Goal: Task Accomplishment & Management: Complete application form

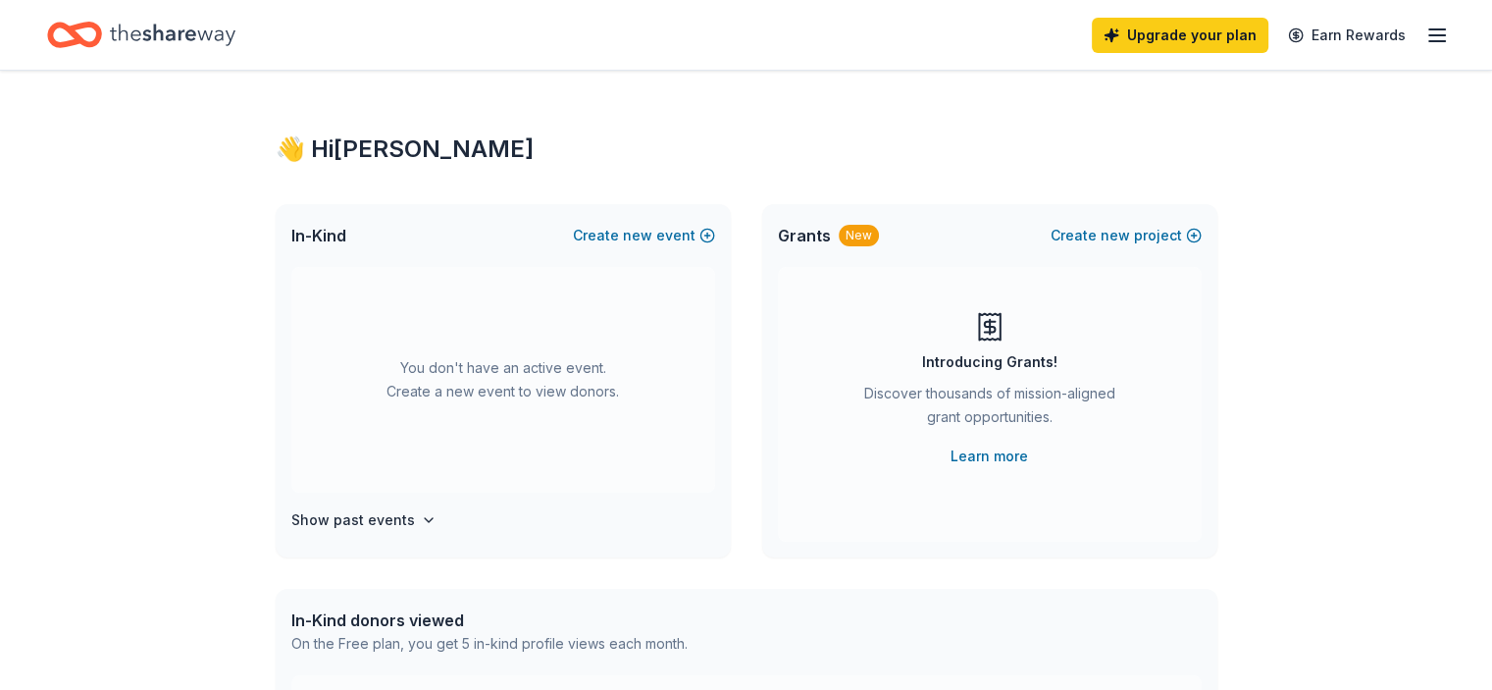
click at [160, 37] on icon "Home" at bounding box center [173, 35] width 126 height 40
click at [659, 239] on button "Create new event" at bounding box center [644, 236] width 142 height 24
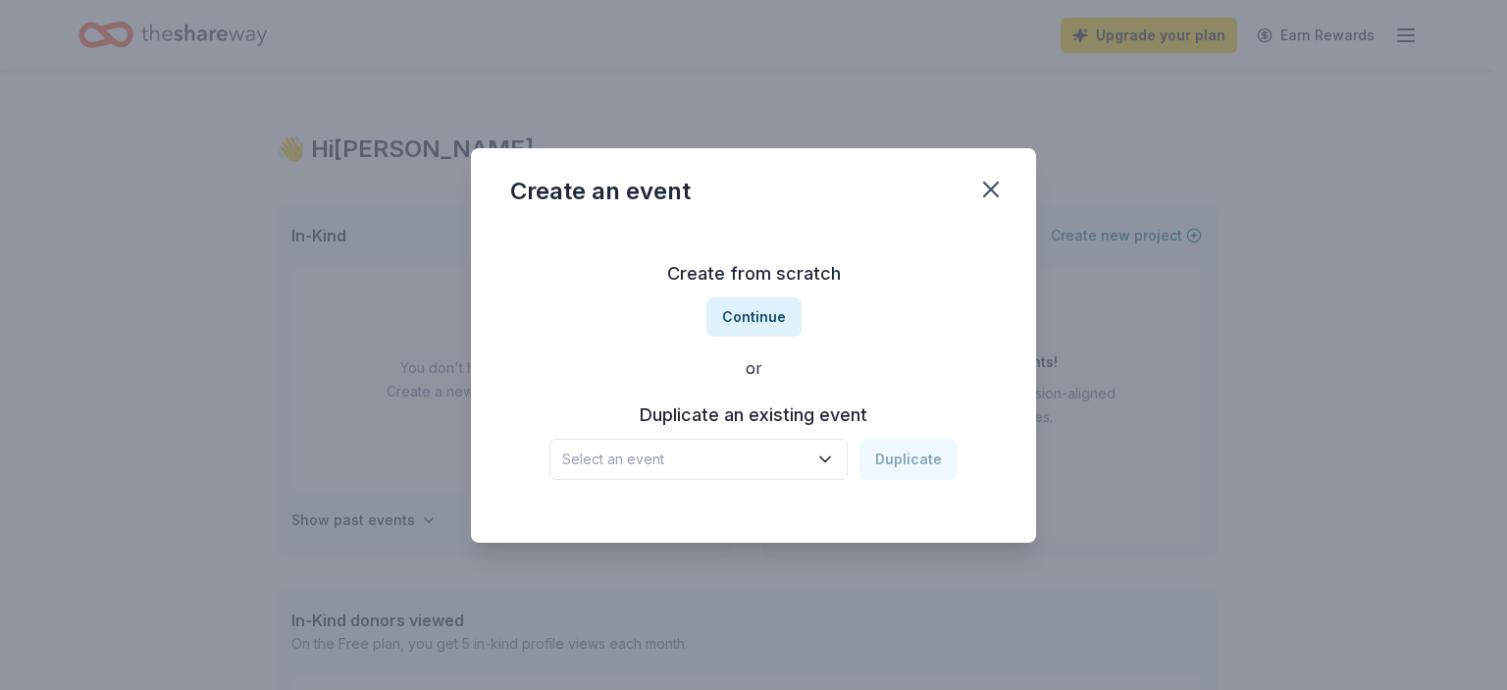
click at [744, 411] on h3 "Duplicate an existing event" at bounding box center [753, 414] width 408 height 31
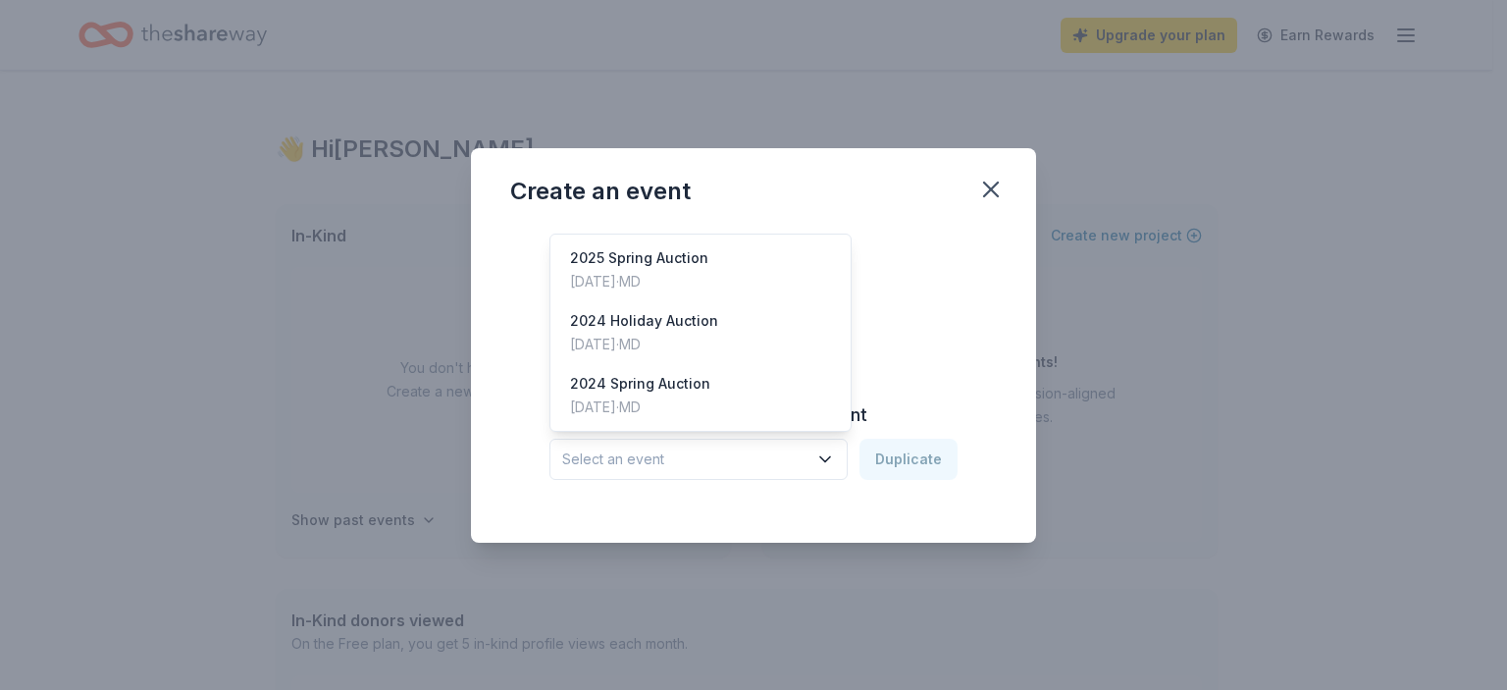
click at [828, 458] on icon "button" at bounding box center [825, 459] width 20 height 20
click at [611, 336] on div "Nov 23, 2024 · MD" at bounding box center [644, 345] width 148 height 24
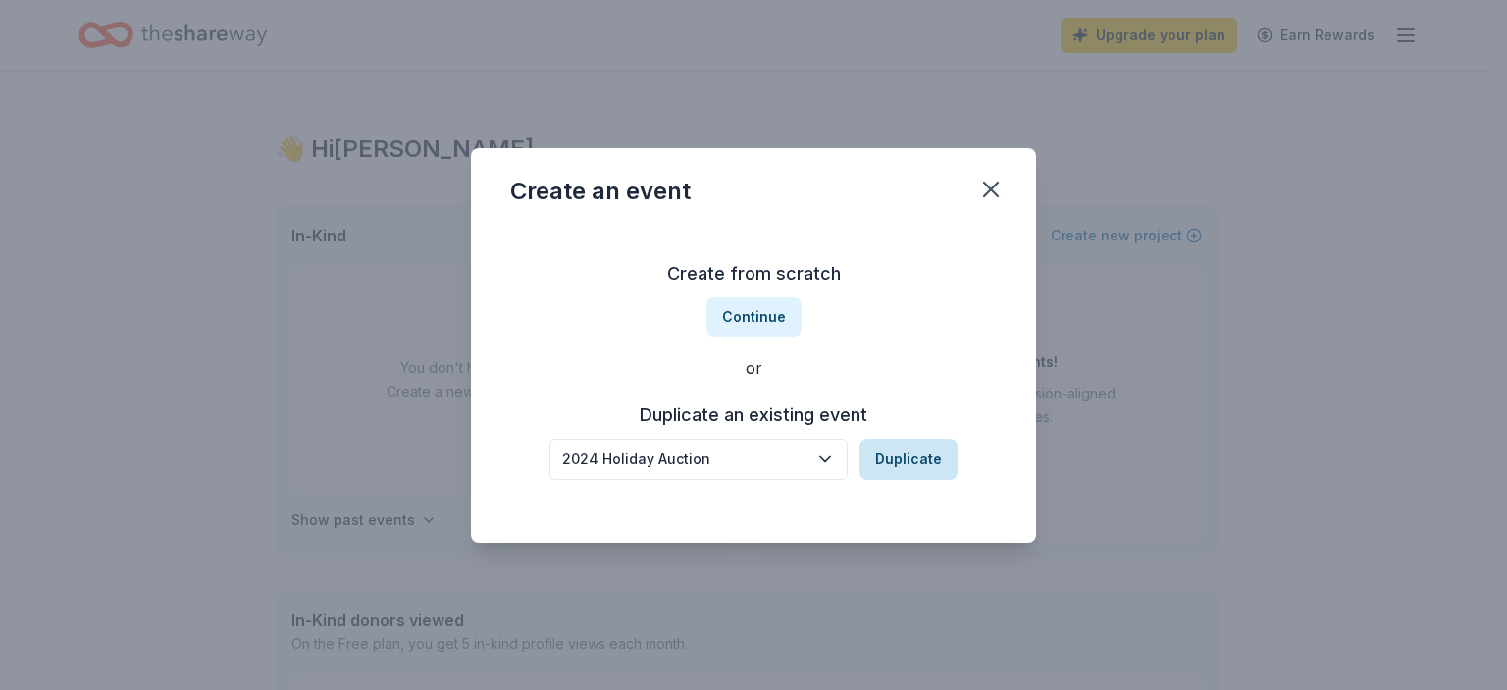
click at [925, 463] on button "Duplicate" at bounding box center [908, 459] width 98 height 41
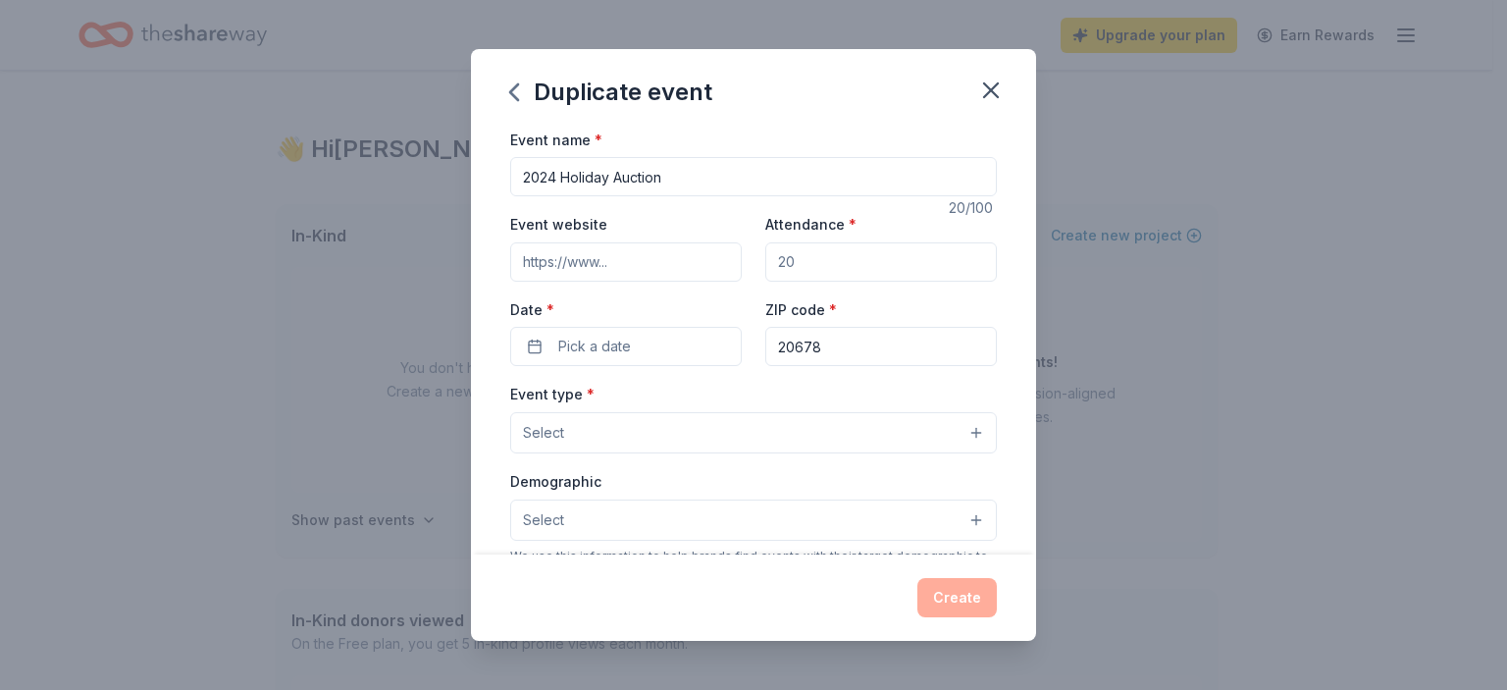
click at [553, 172] on input "2024 Holiday Auction" at bounding box center [753, 176] width 487 height 39
type input "2025 Holiday Auction"
click at [814, 271] on input "Attendance *" at bounding box center [881, 261] width 232 height 39
click at [673, 253] on input "Event website" at bounding box center [626, 261] width 232 height 39
click at [814, 257] on input "Attendance *" at bounding box center [881, 261] width 232 height 39
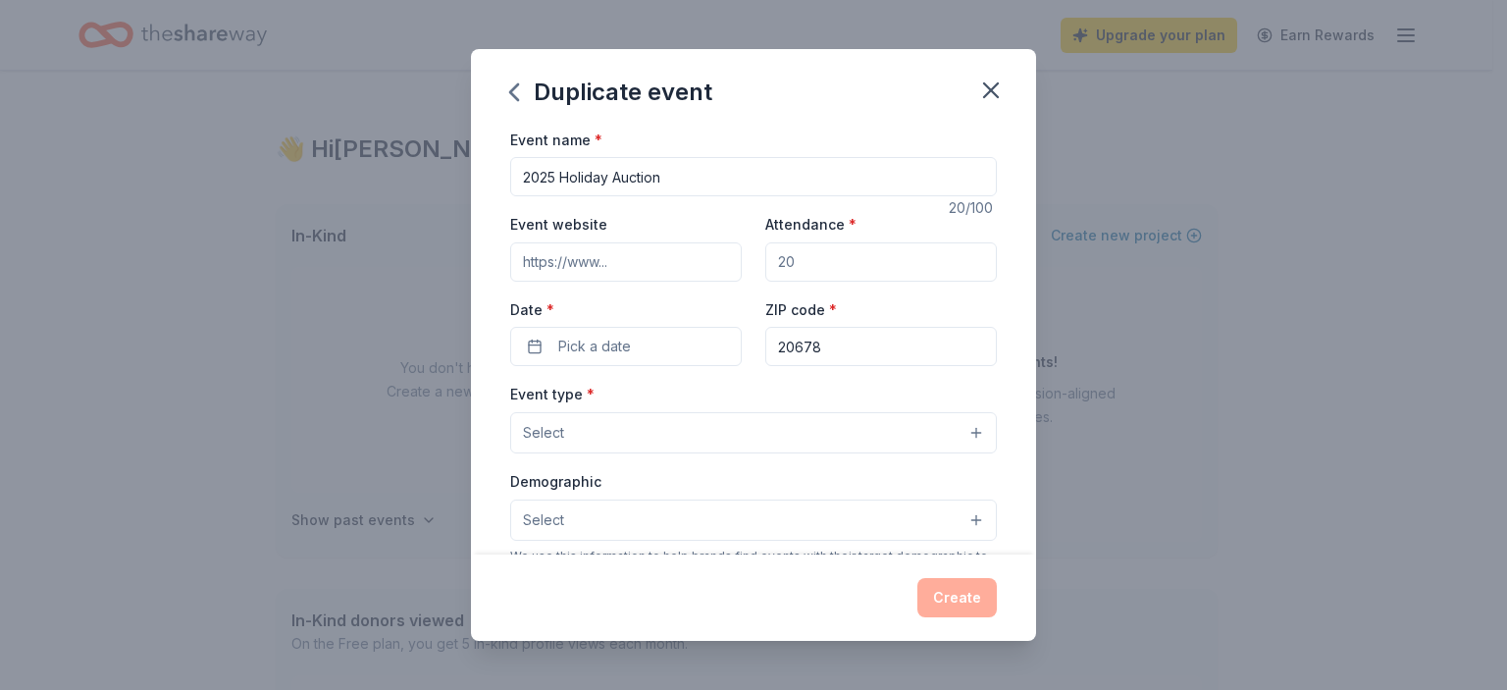
drag, startPoint x: 793, startPoint y: 261, endPoint x: 759, endPoint y: 256, distance: 33.7
click at [765, 256] on input "Attendance *" at bounding box center [881, 261] width 232 height 39
click at [779, 264] on input "Attendance *" at bounding box center [881, 261] width 232 height 39
drag, startPoint x: 802, startPoint y: 265, endPoint x: 746, endPoint y: 259, distance: 56.2
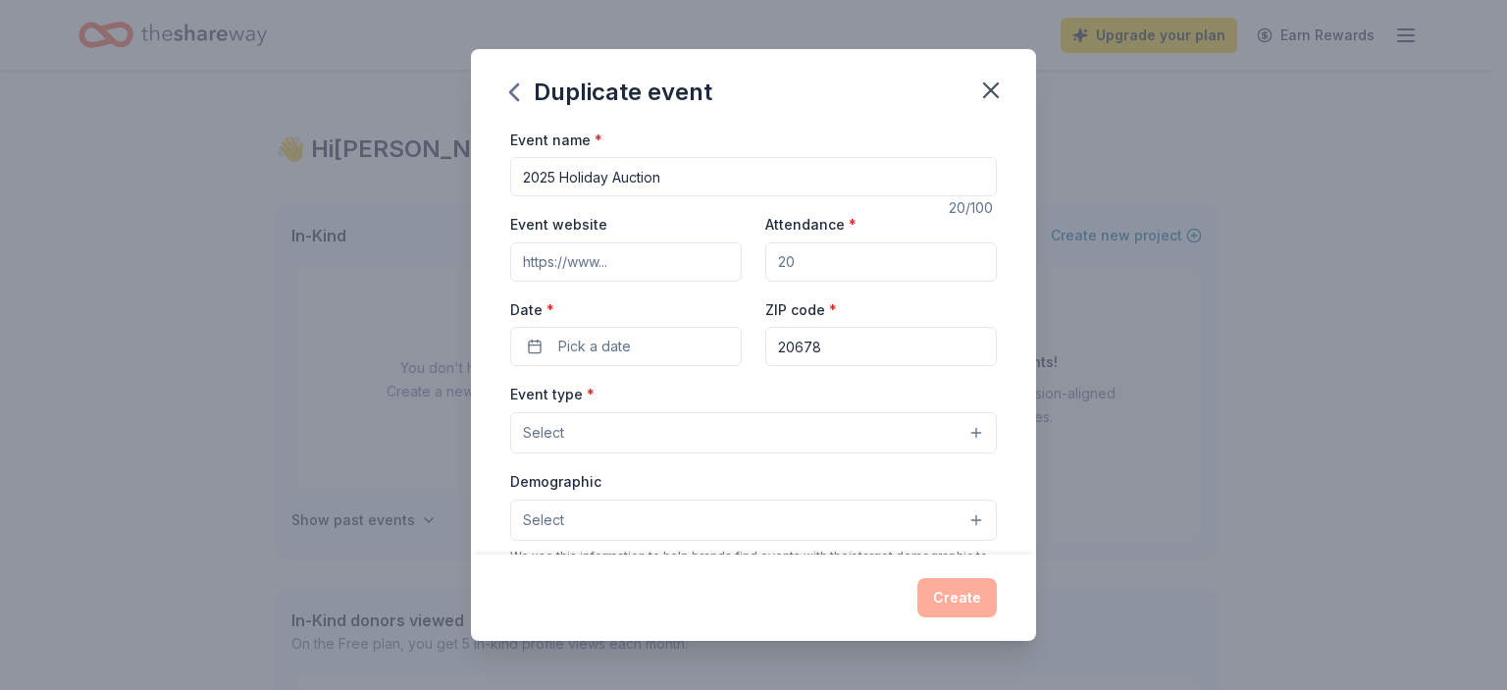
click at [746, 259] on div "Event website Attendance * Date * Pick a date ZIP code * 20678" at bounding box center [753, 289] width 487 height 154
type input "100"
click at [609, 340] on span "Pick a date" at bounding box center [594, 347] width 73 height 24
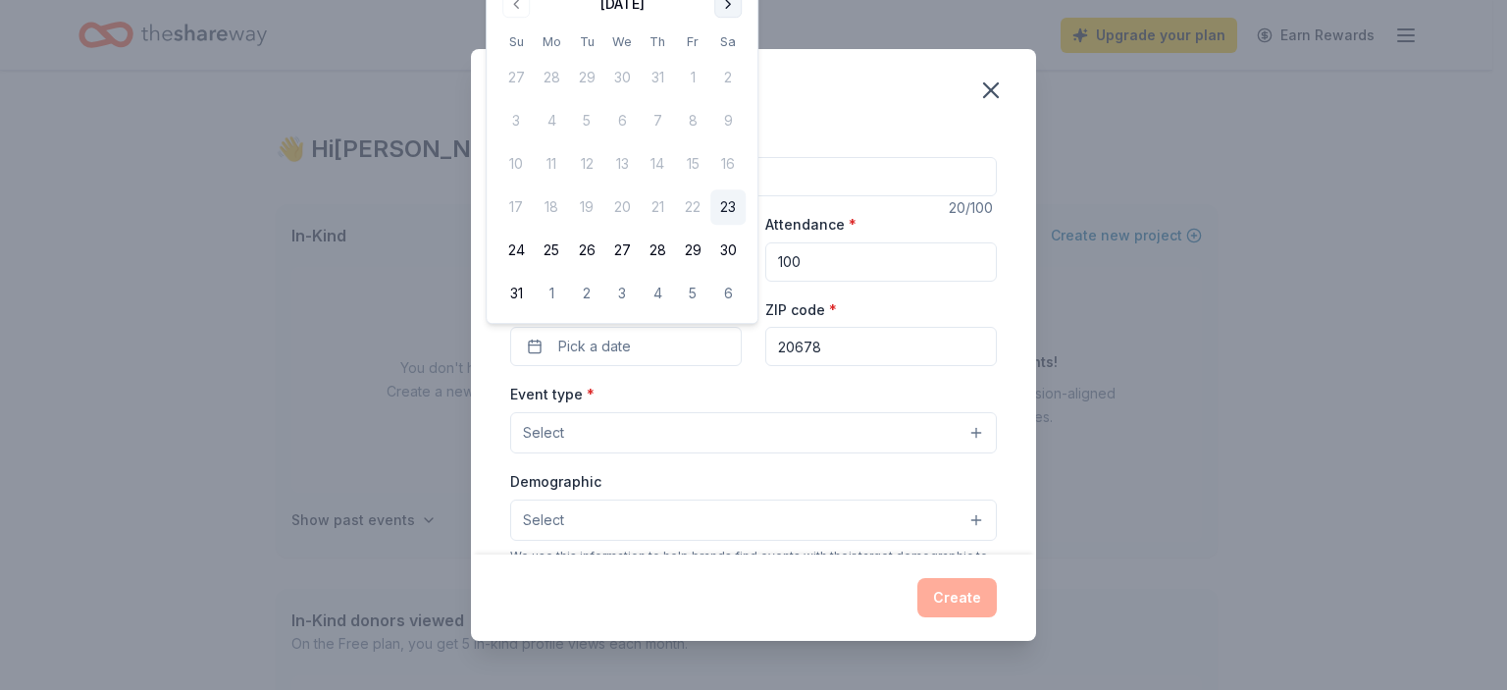
click at [732, 11] on button "Go to next month" at bounding box center [727, 3] width 27 height 27
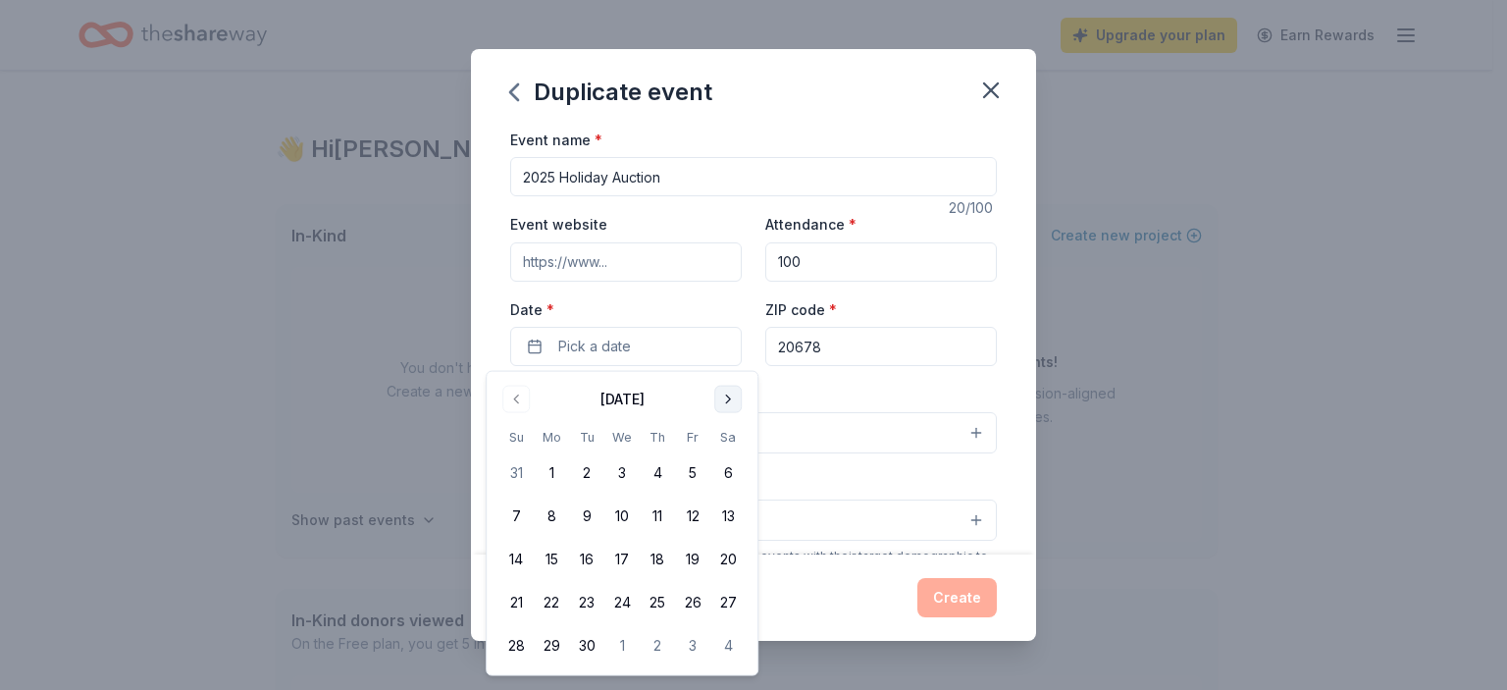
click at [722, 398] on button "Go to next month" at bounding box center [727, 399] width 27 height 27
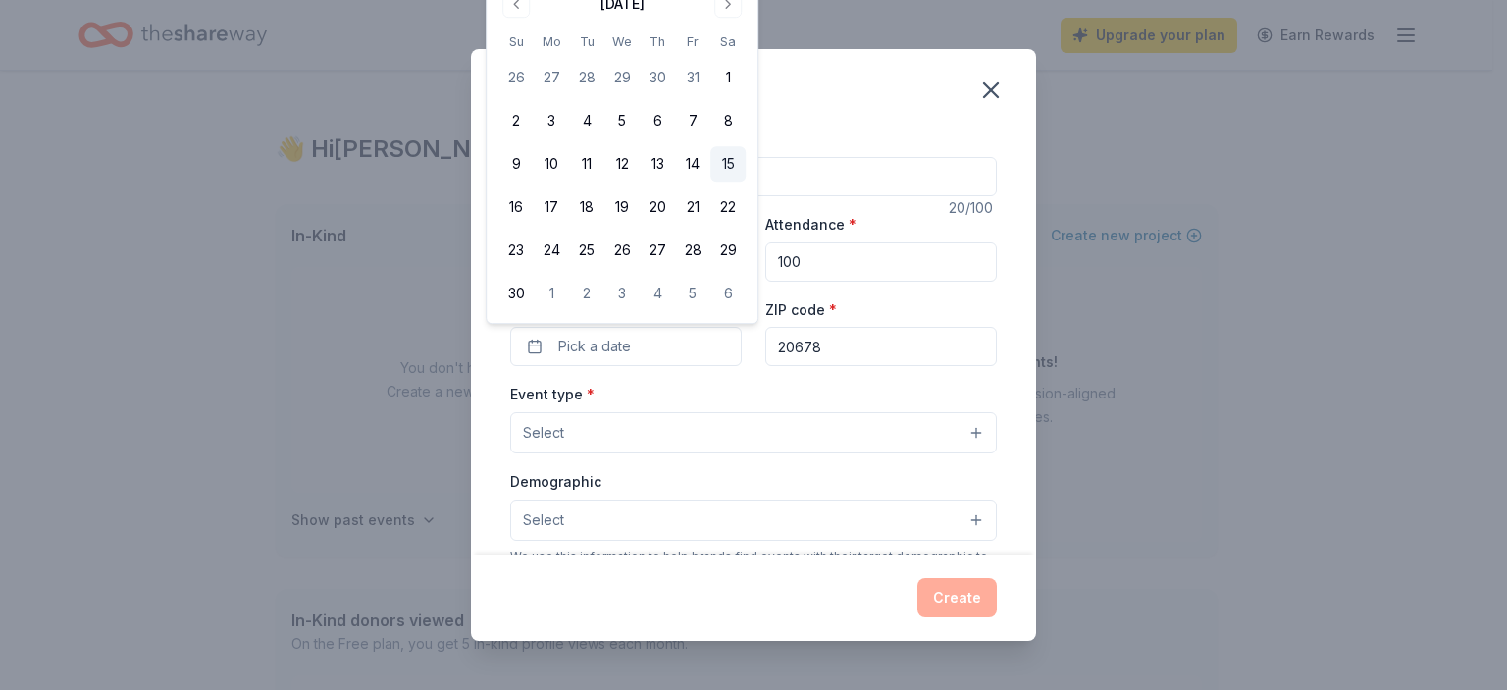
click at [726, 158] on button "15" at bounding box center [727, 163] width 35 height 35
click at [589, 436] on button "Select" at bounding box center [753, 432] width 487 height 41
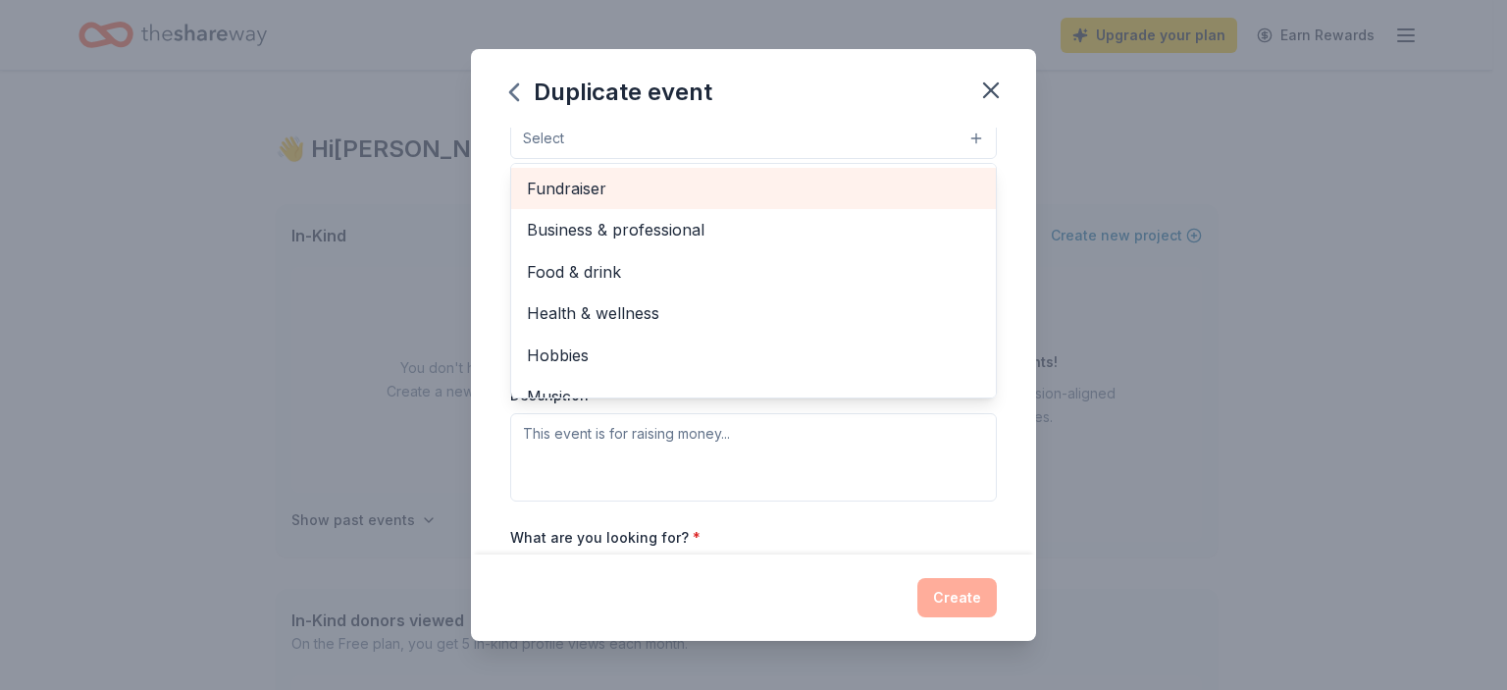
click at [585, 190] on span "Fundraiser" at bounding box center [753, 189] width 453 height 26
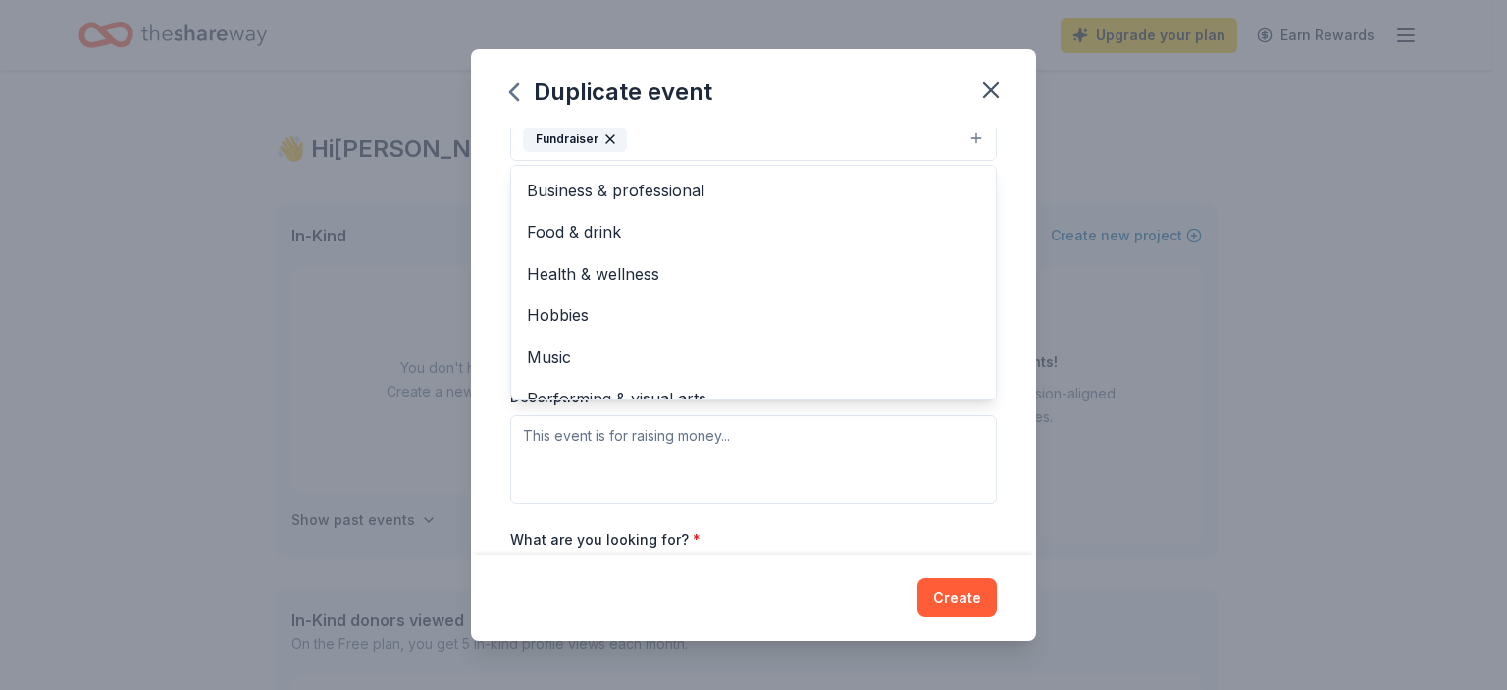
click at [632, 453] on div "Event type * Fundraiser Business & professional Food & drink Health & wellness …" at bounding box center [753, 294] width 487 height 415
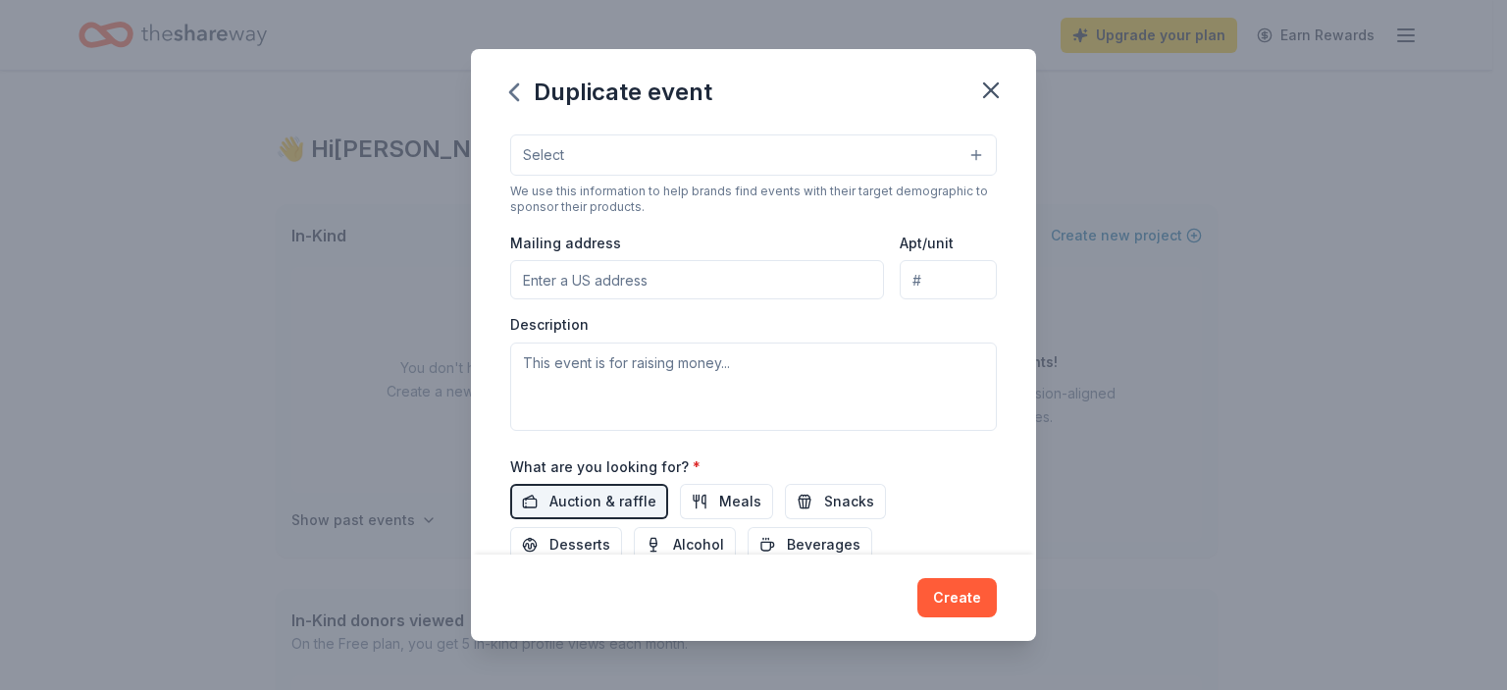
scroll to position [335, 0]
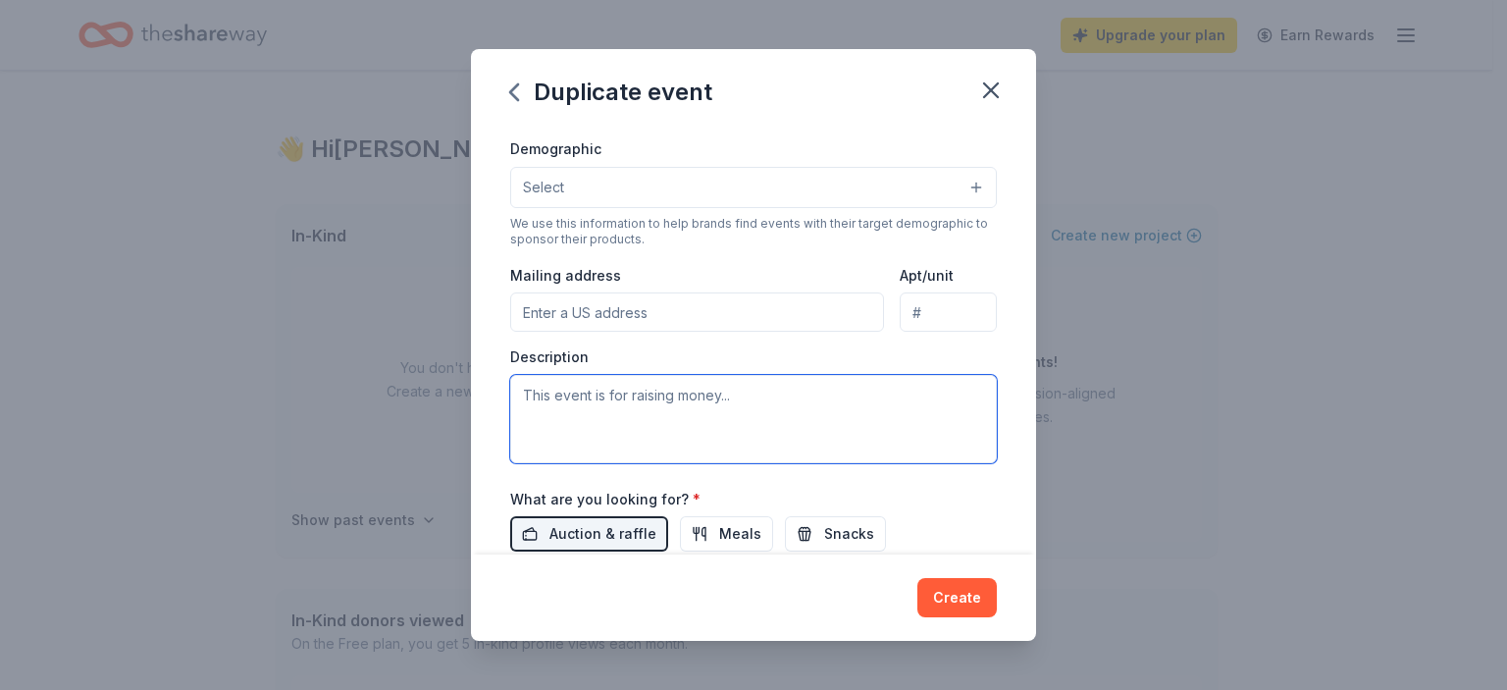
click at [536, 399] on textarea at bounding box center [753, 419] width 487 height 88
paste textarea "Children's Aid, Inc., a 501(3)(c) nonprofit in Calvert County, Maryland, has as…"
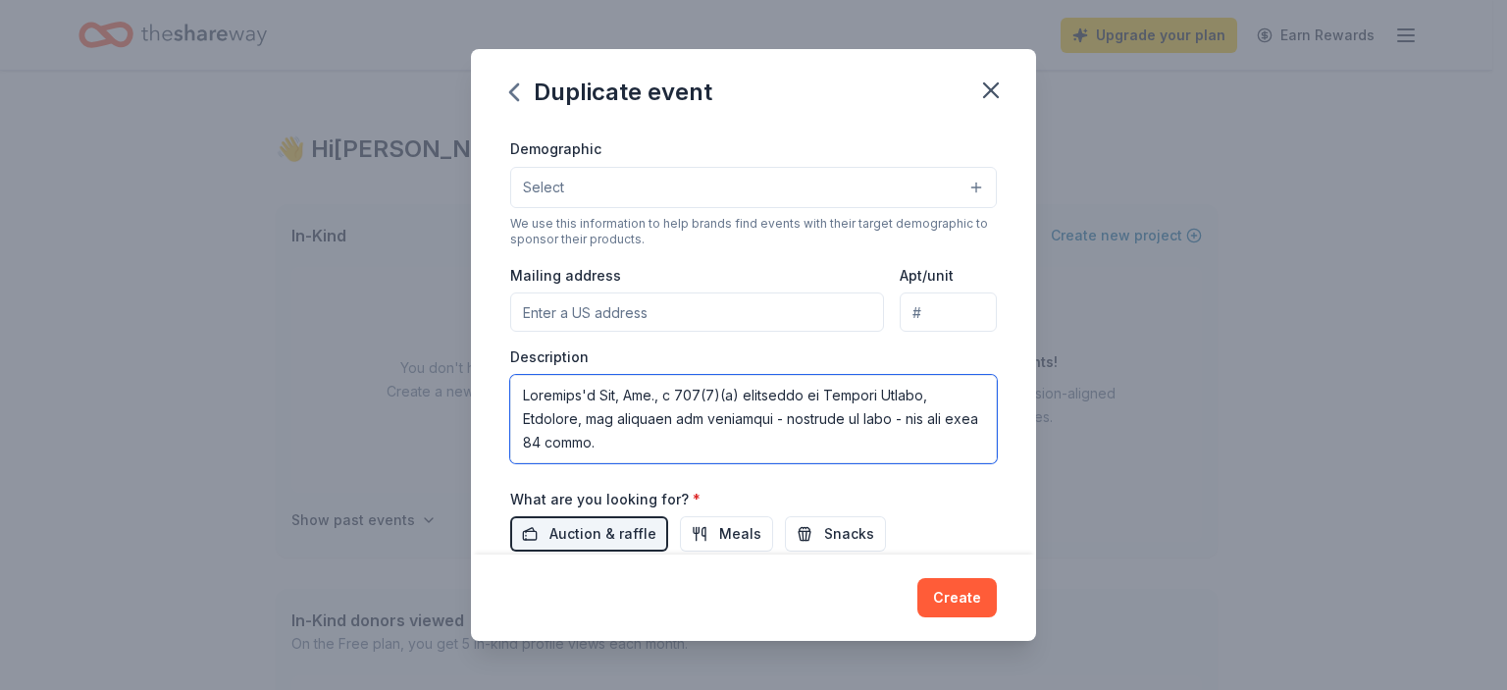
scroll to position [436, 0]
click at [792, 378] on textarea at bounding box center [753, 419] width 487 height 88
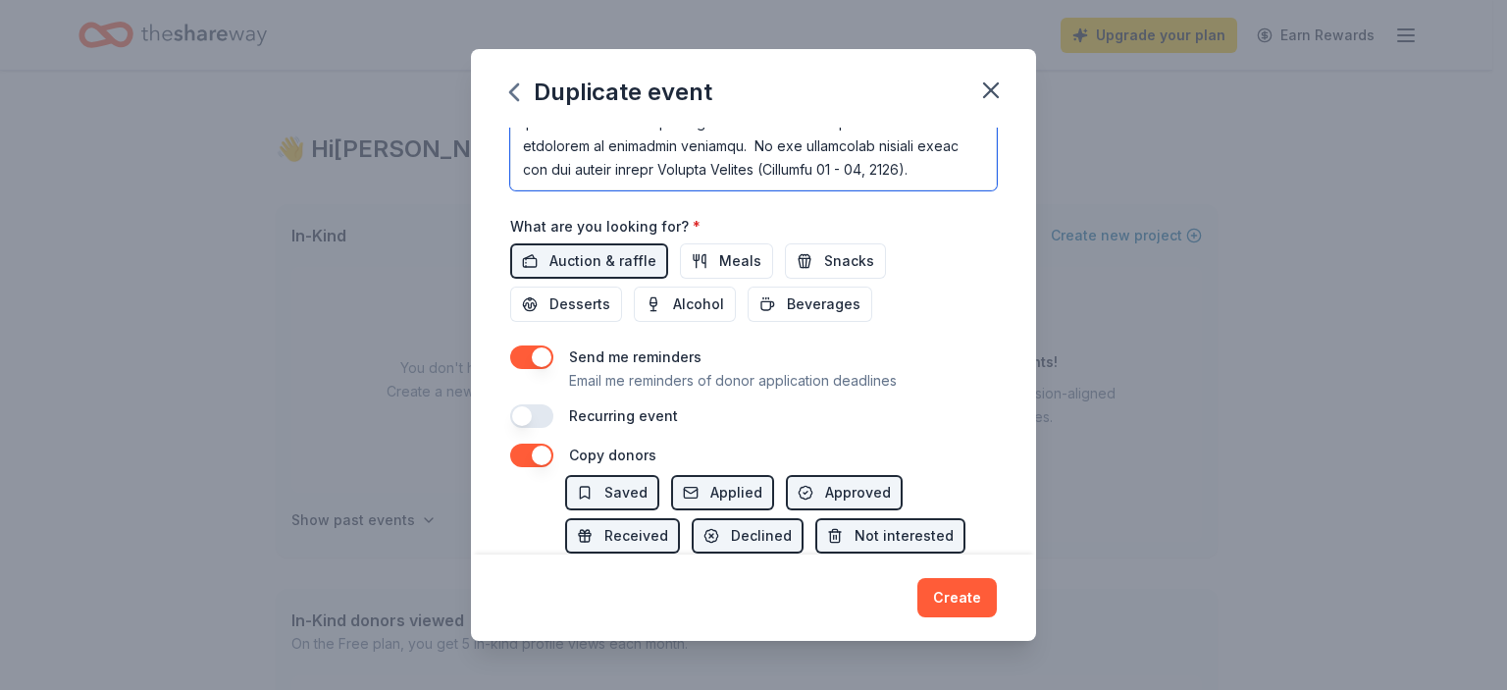
scroll to position [629, 0]
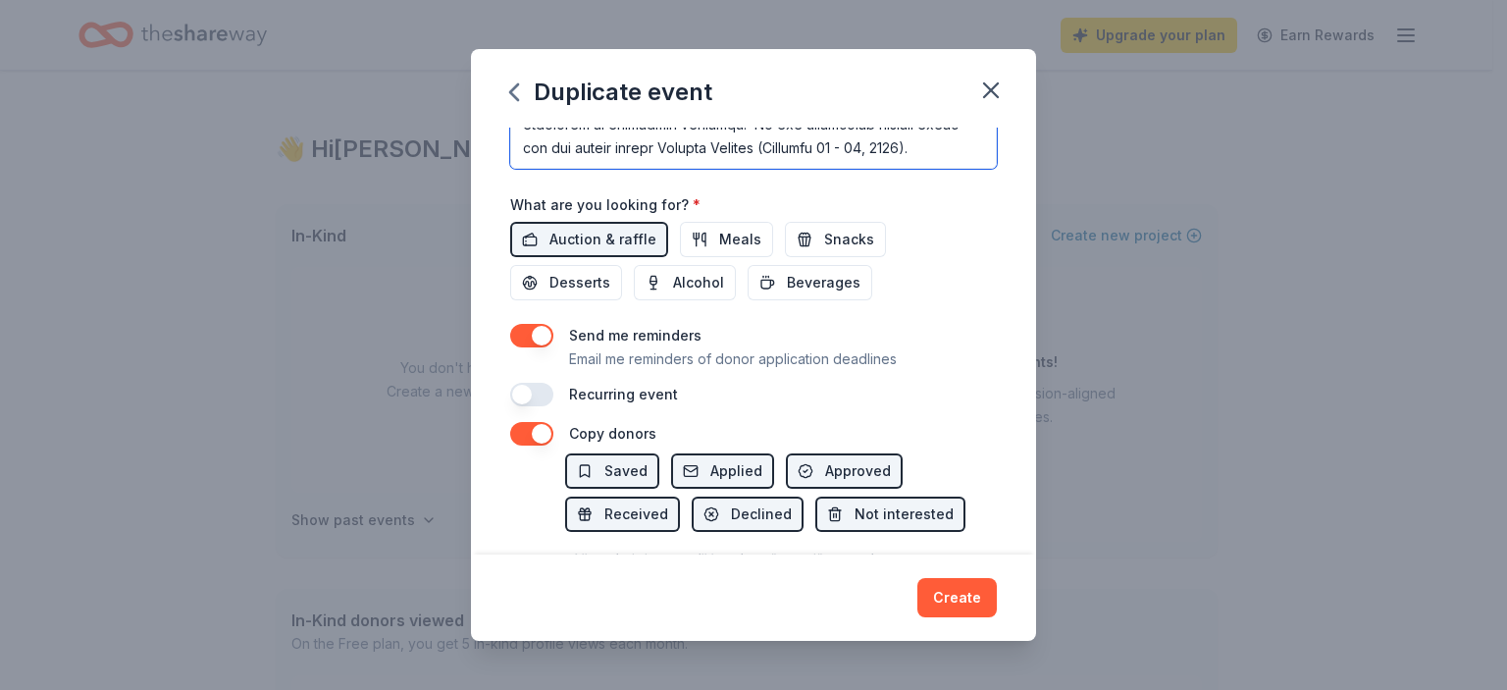
click at [597, 140] on textarea at bounding box center [753, 124] width 487 height 88
paste textarea "All proceeds from the auction support Children’s Aid’s work in our local commun…"
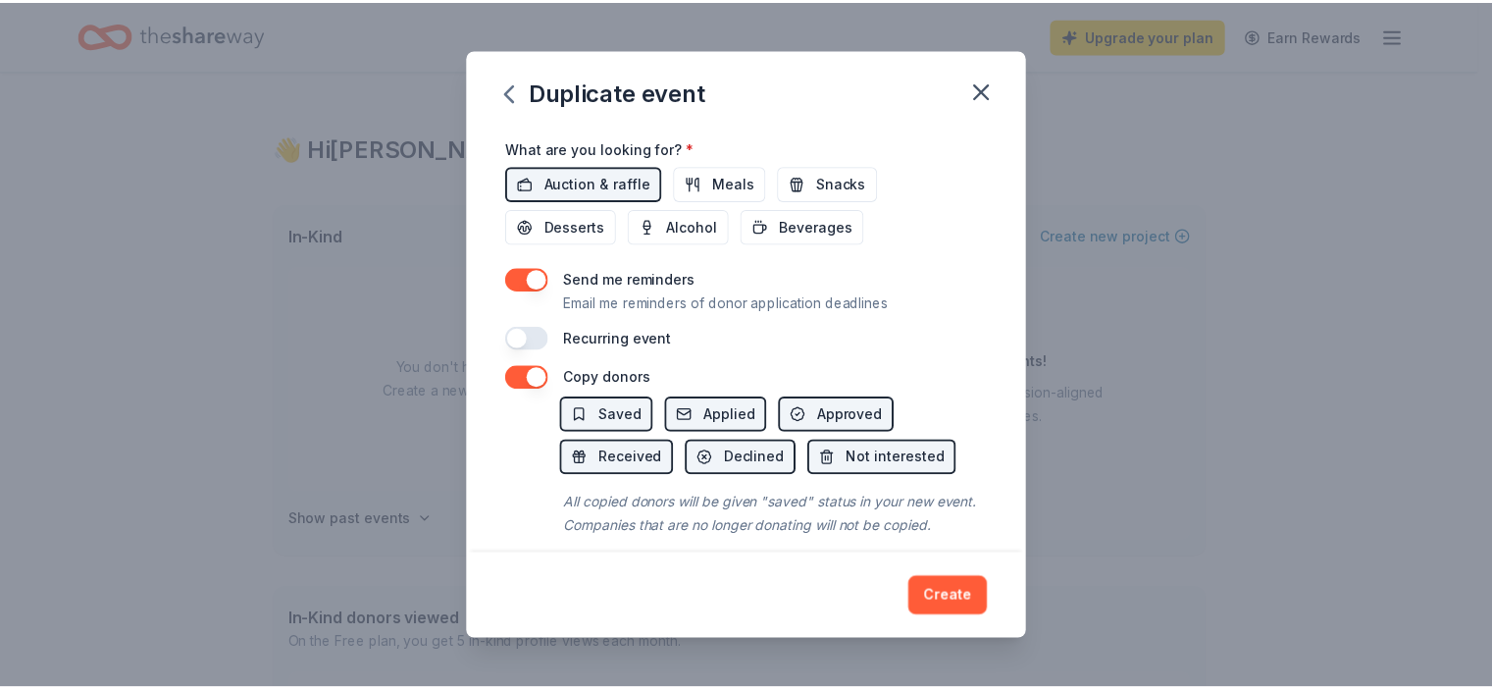
scroll to position [727, 0]
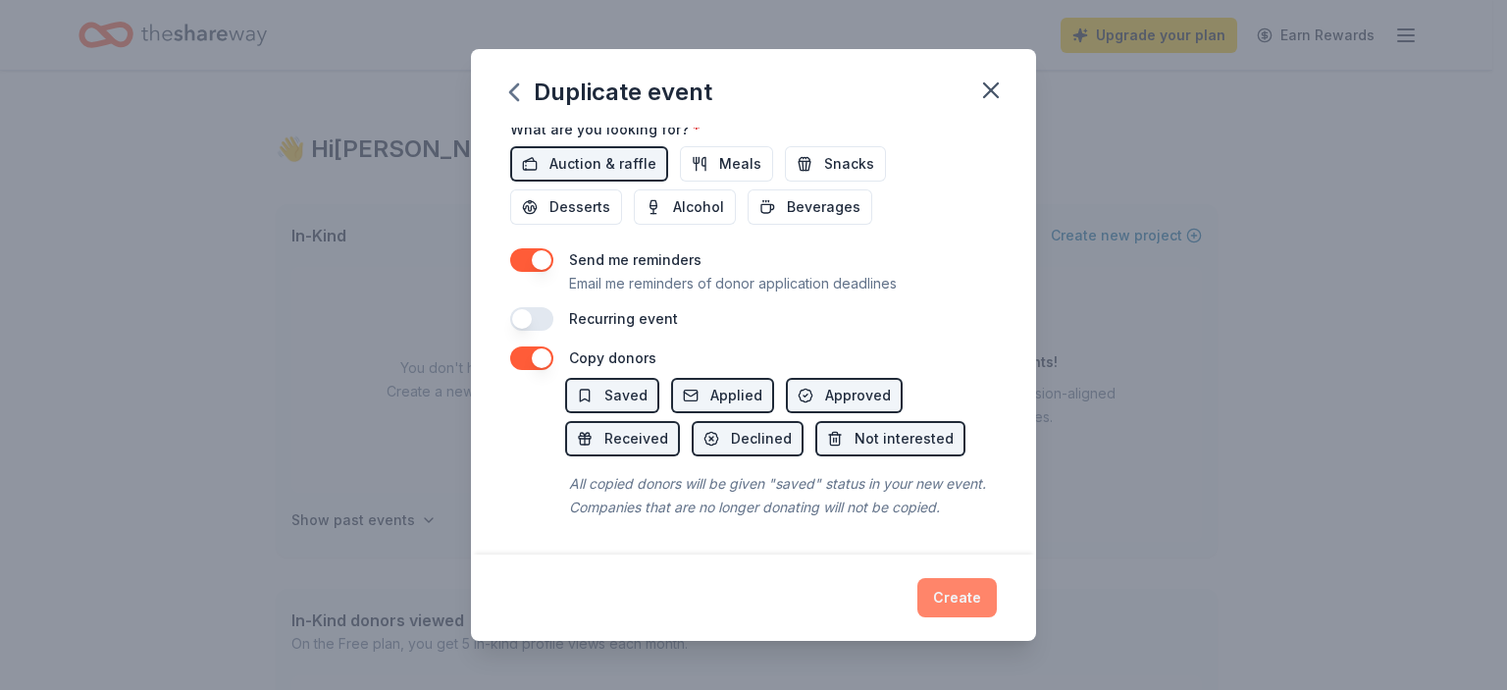
type textarea "Children's Aid, Inc., a 501(3)(c) nonprofit in Calvert County, Maryland, has as…"
click at [952, 601] on button "Create" at bounding box center [956, 597] width 79 height 39
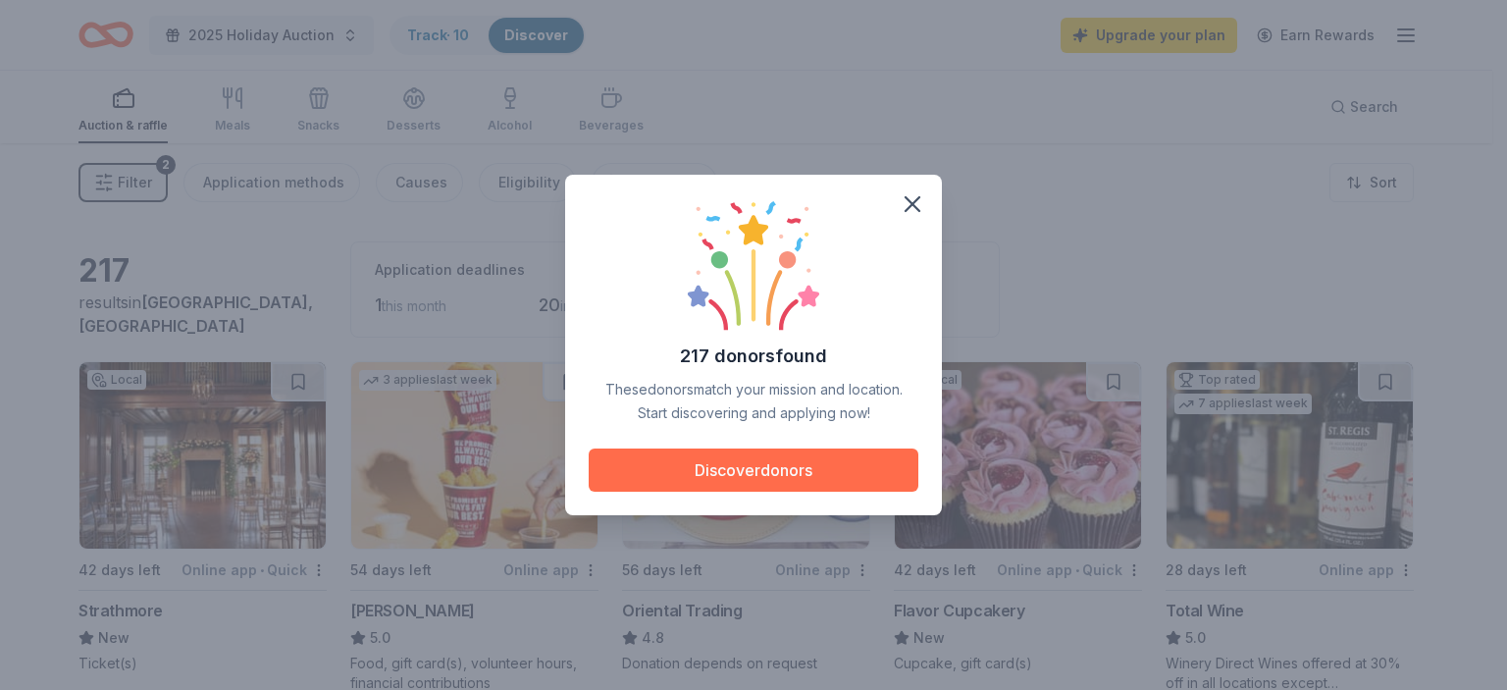
click at [753, 464] on button "Discover donors" at bounding box center [754, 469] width 330 height 43
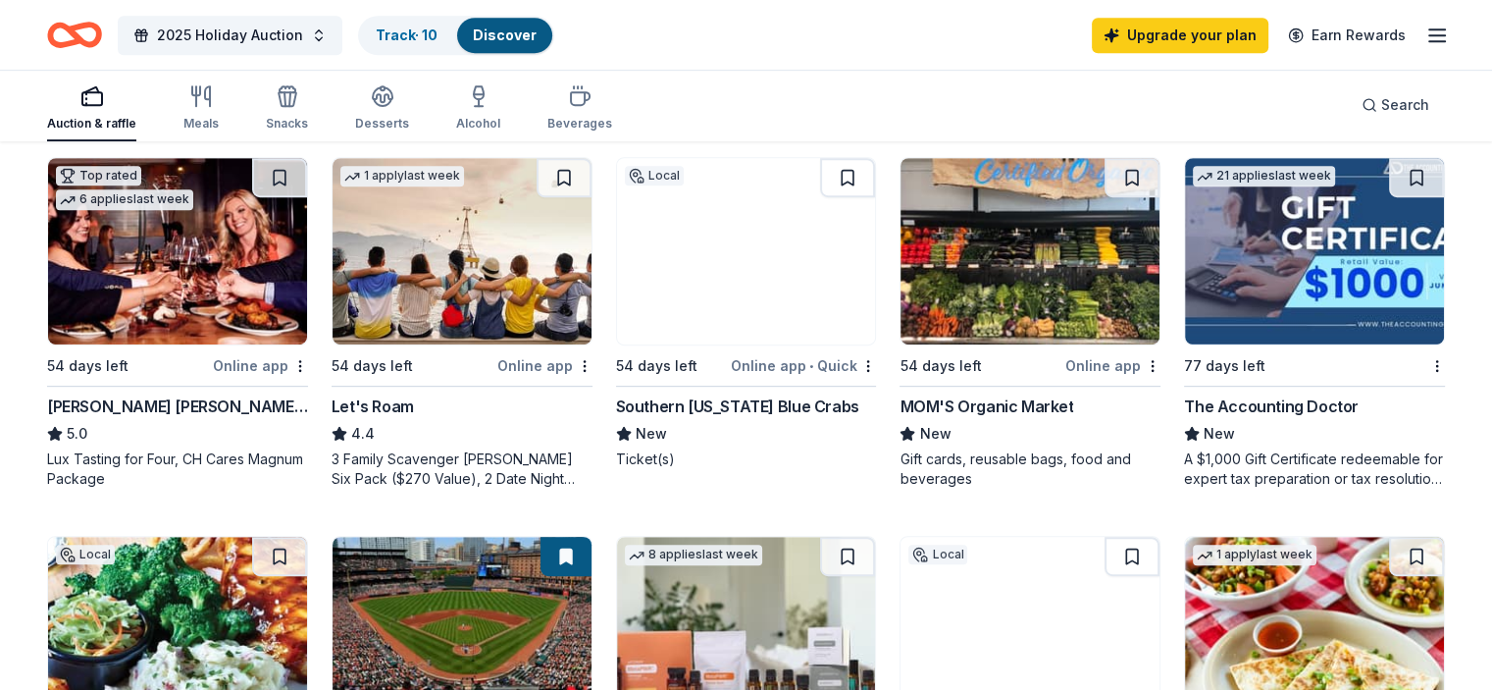
scroll to position [981, 0]
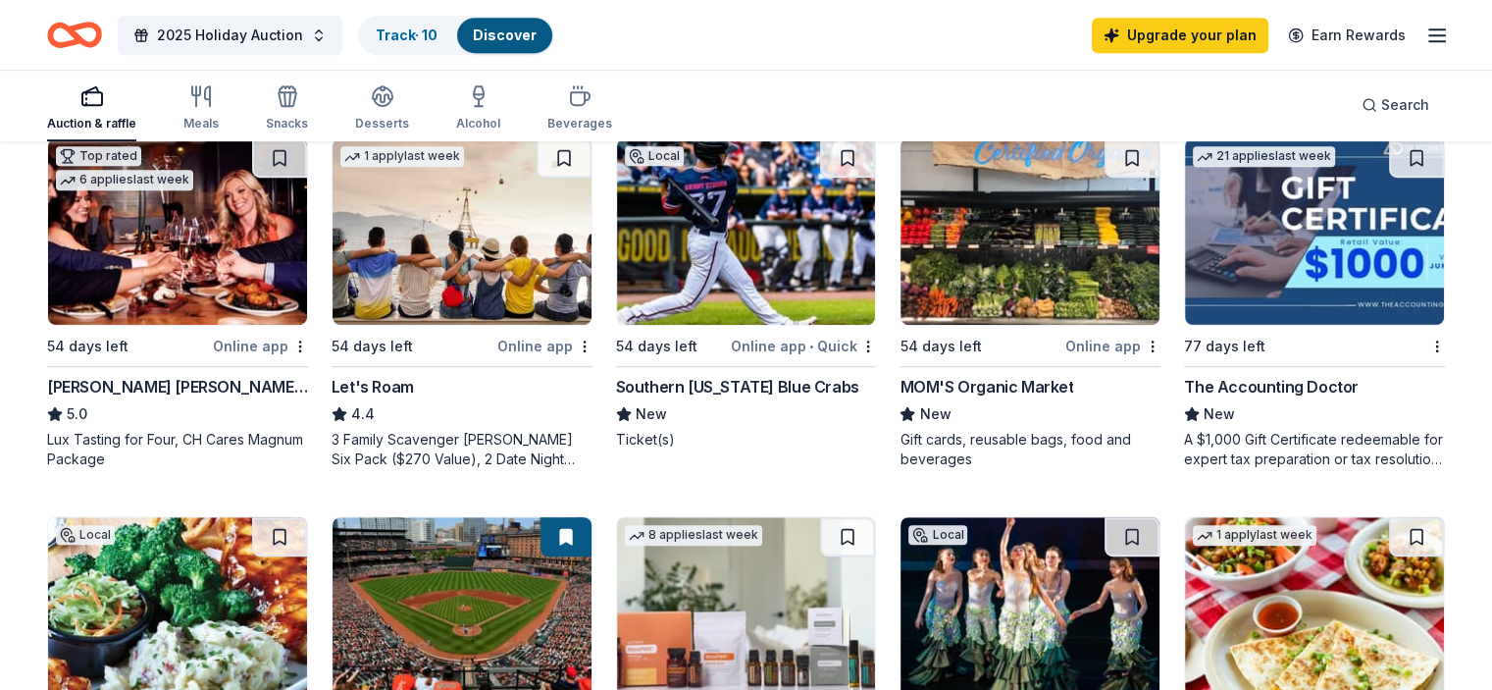
click at [710, 385] on div "Southern [US_STATE] Blue Crabs" at bounding box center [737, 387] width 243 height 24
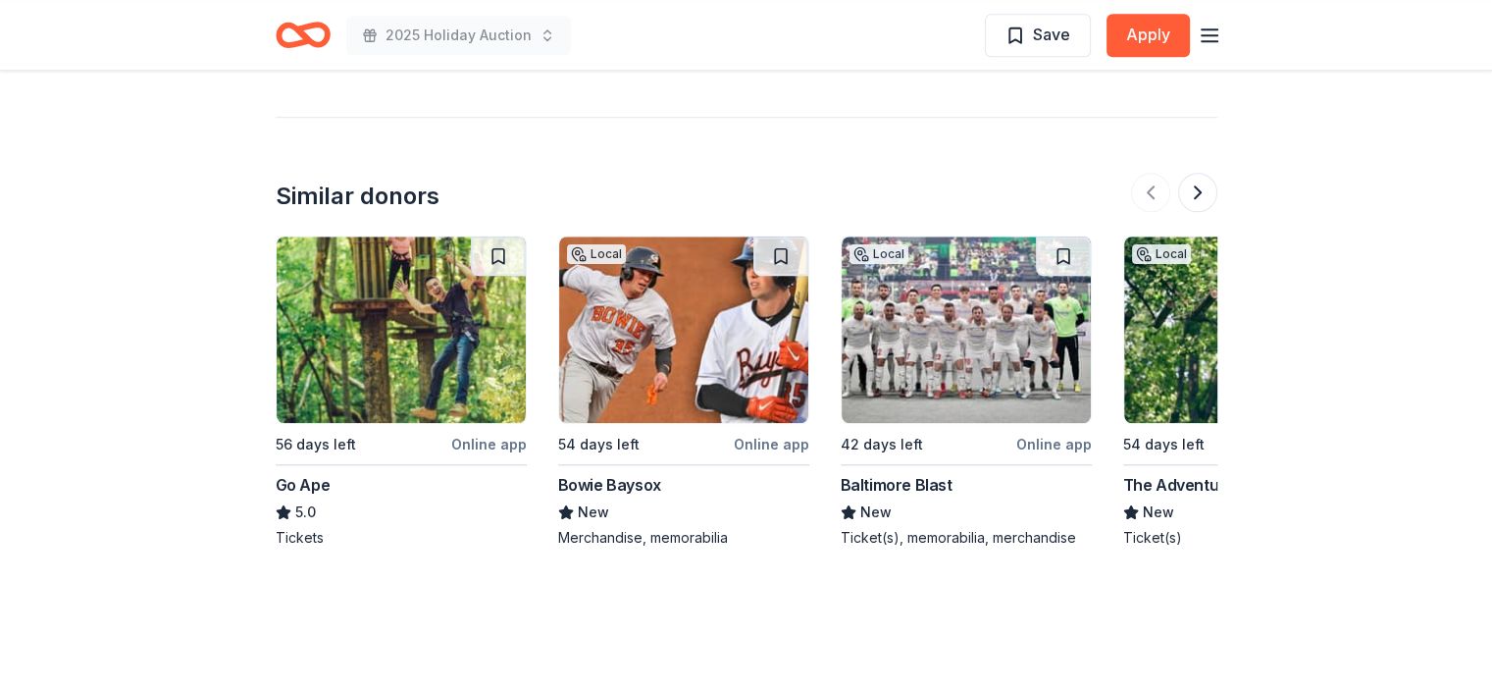
scroll to position [1766, 0]
